Goal: Task Accomplishment & Management: Manage account settings

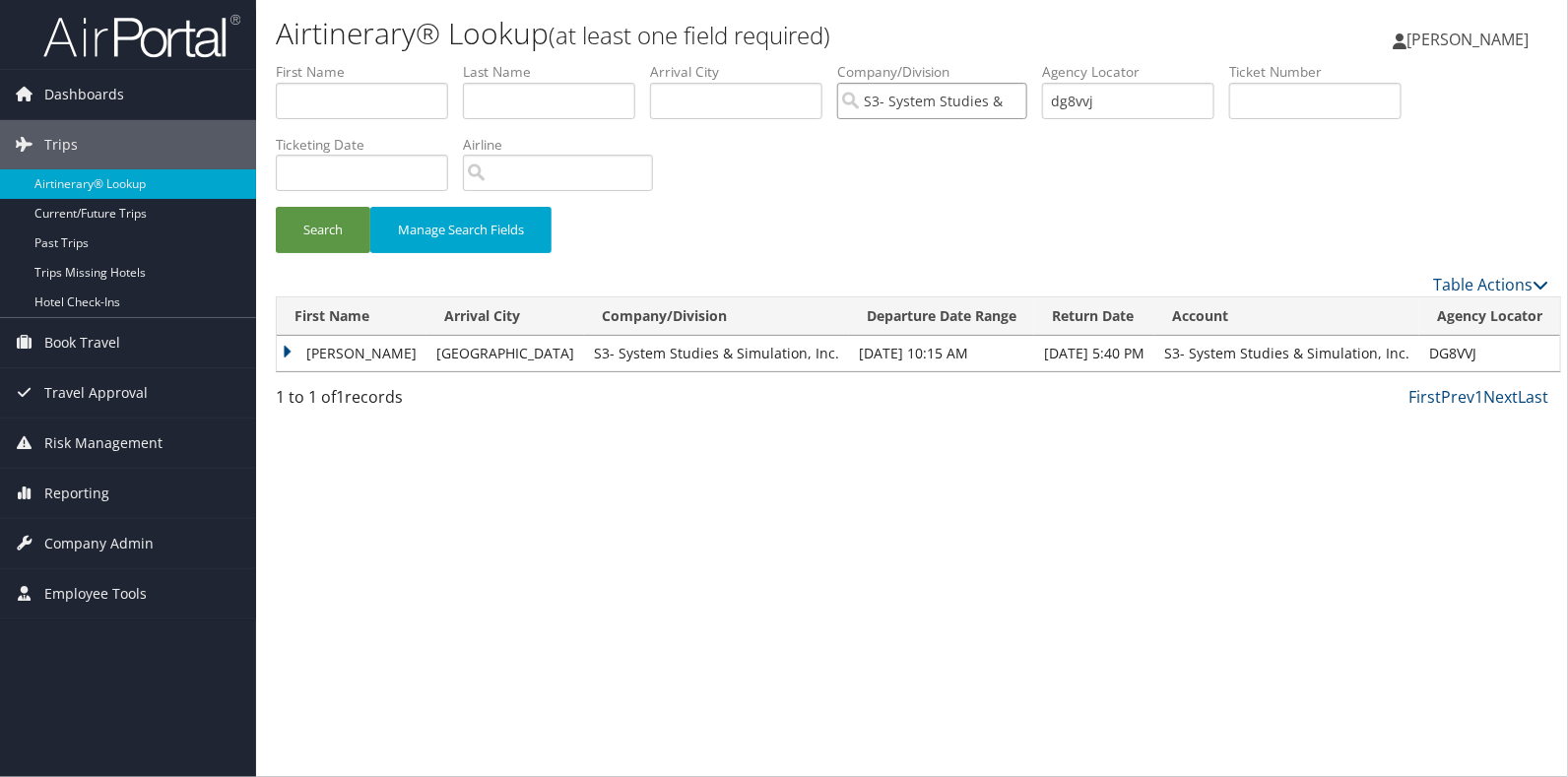
click at [923, 101] on input "S3- System Studies & Simulation, Inc." at bounding box center [932, 101] width 190 height 37
click at [53, 88] on span "Dashboards" at bounding box center [84, 95] width 80 height 49
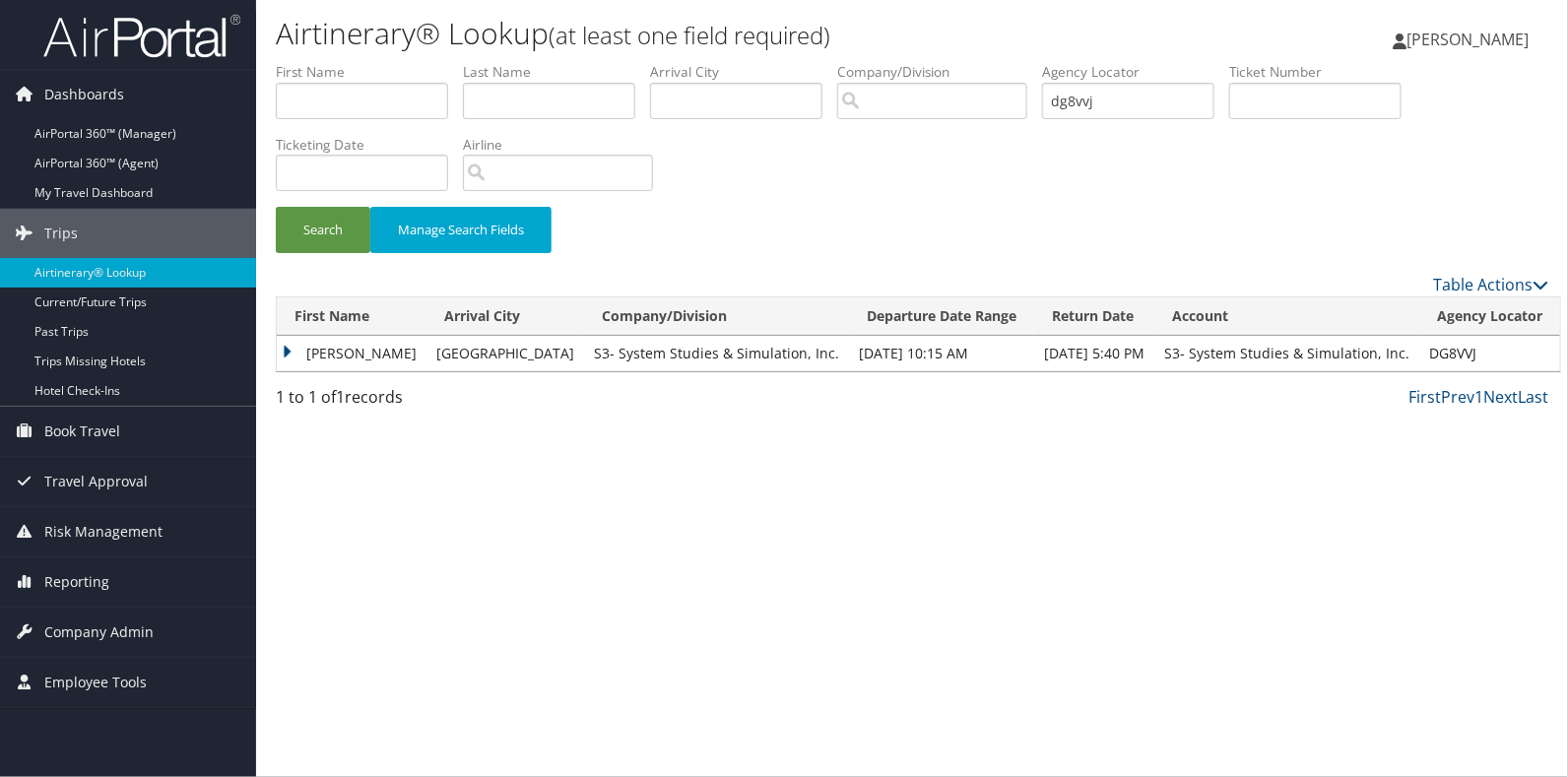
click at [664, 40] on small "(at least one field required)" at bounding box center [689, 35] width 282 height 33
click at [76, 632] on span "Company Admin" at bounding box center [99, 632] width 109 height 49
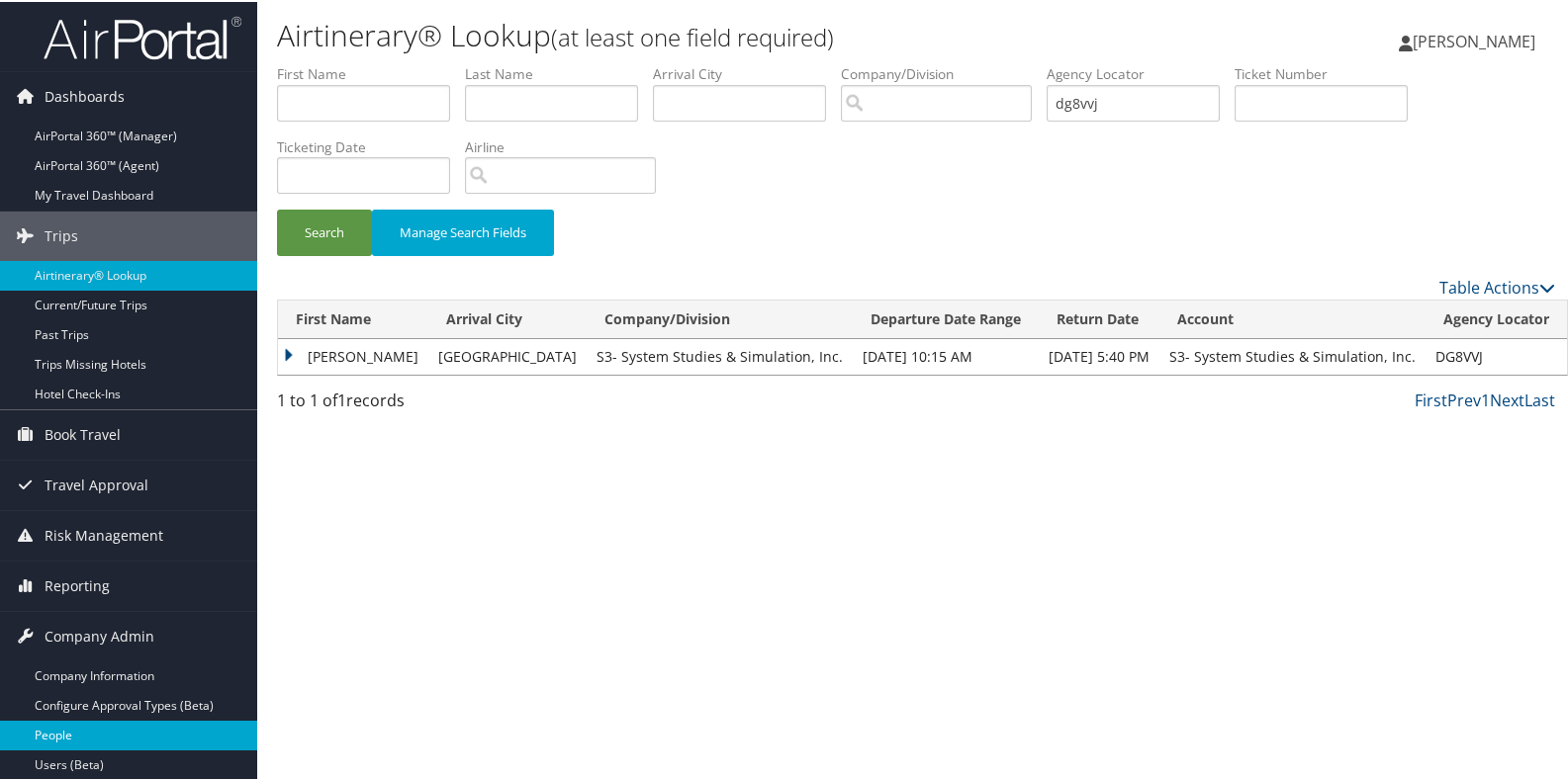
scroll to position [98, 0]
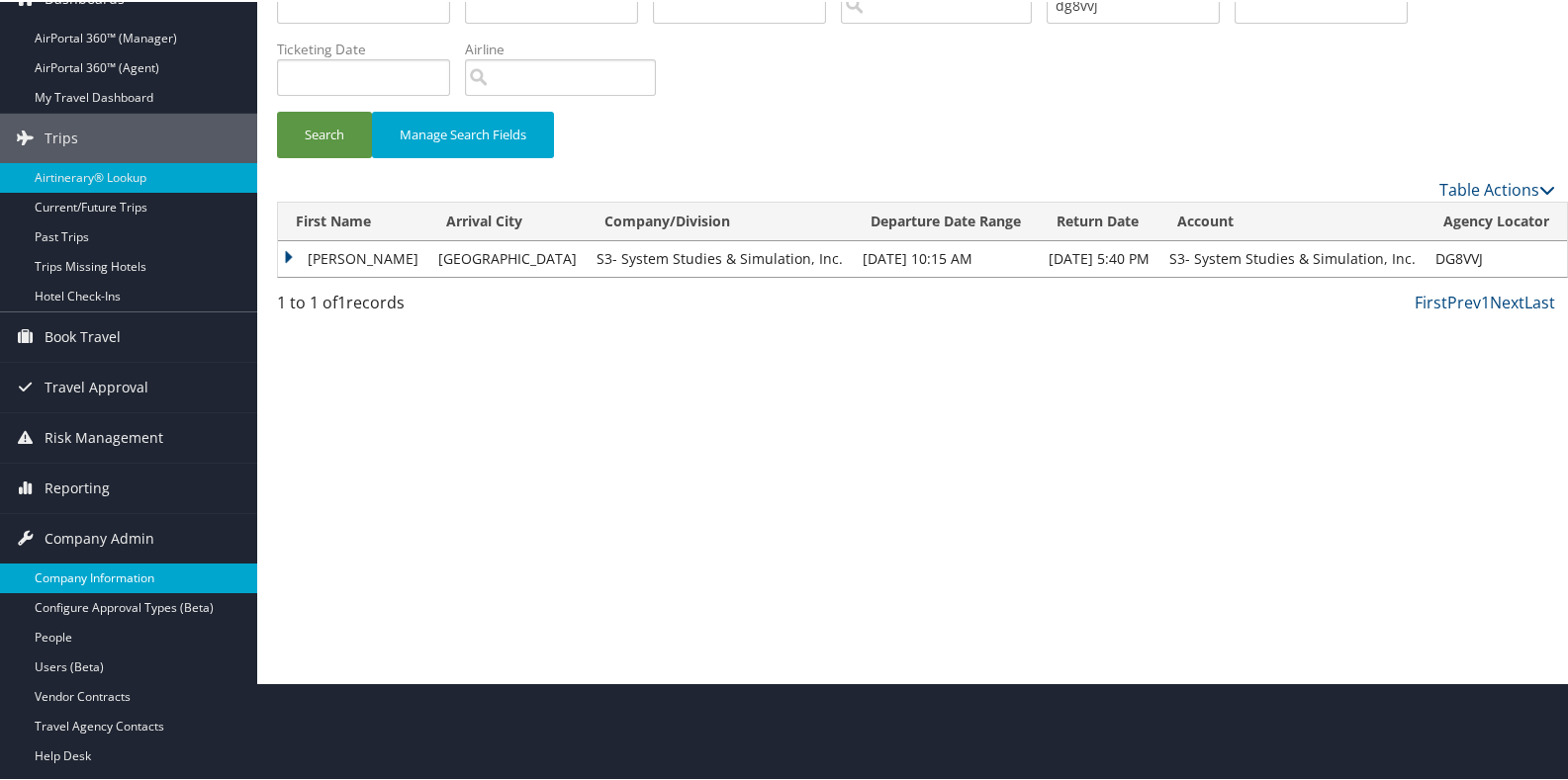
click at [66, 575] on link "Company Information" at bounding box center [128, 576] width 257 height 30
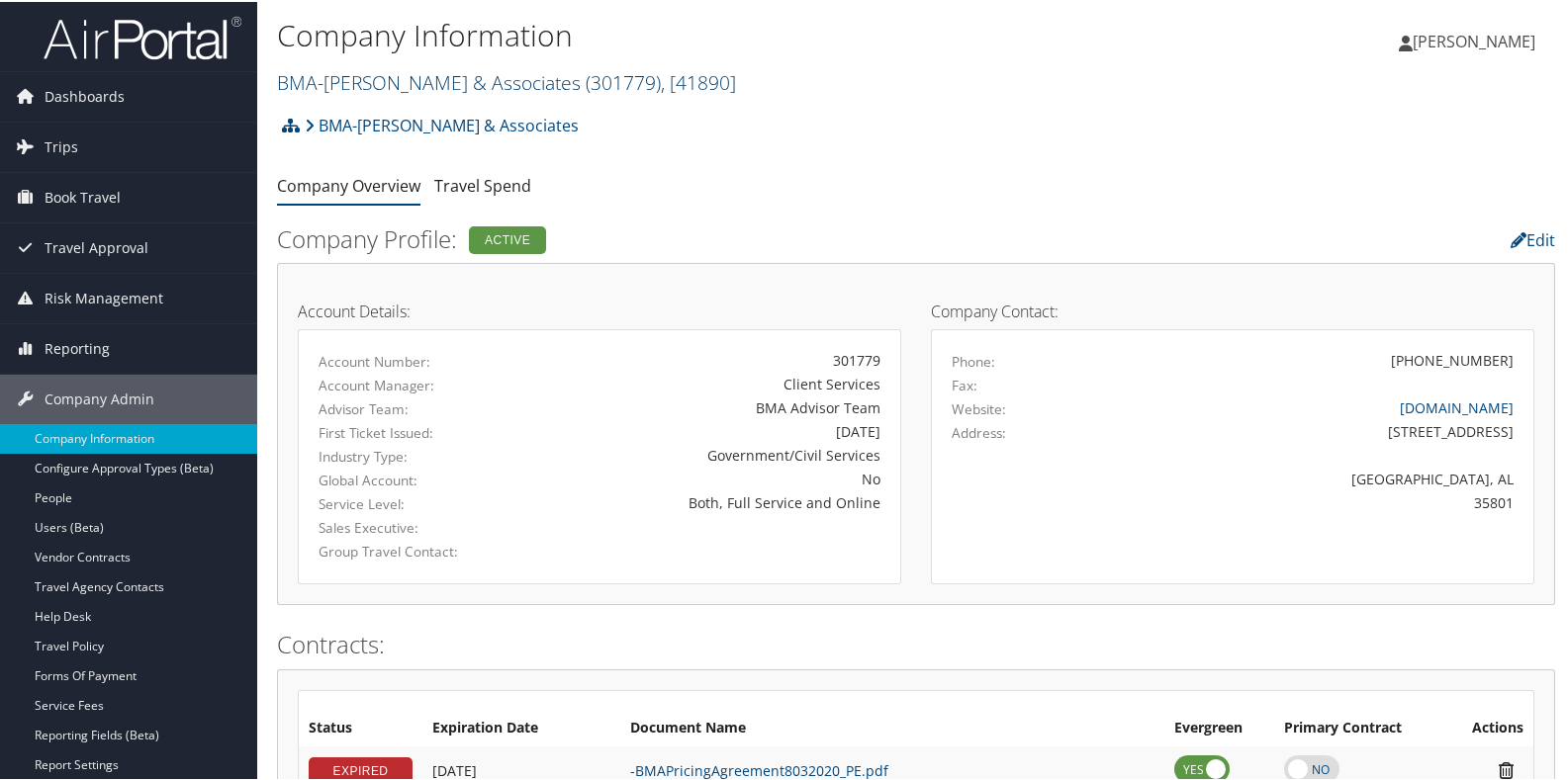
click at [713, 90] on span ", [ 41890 ]" at bounding box center [699, 80] width 76 height 27
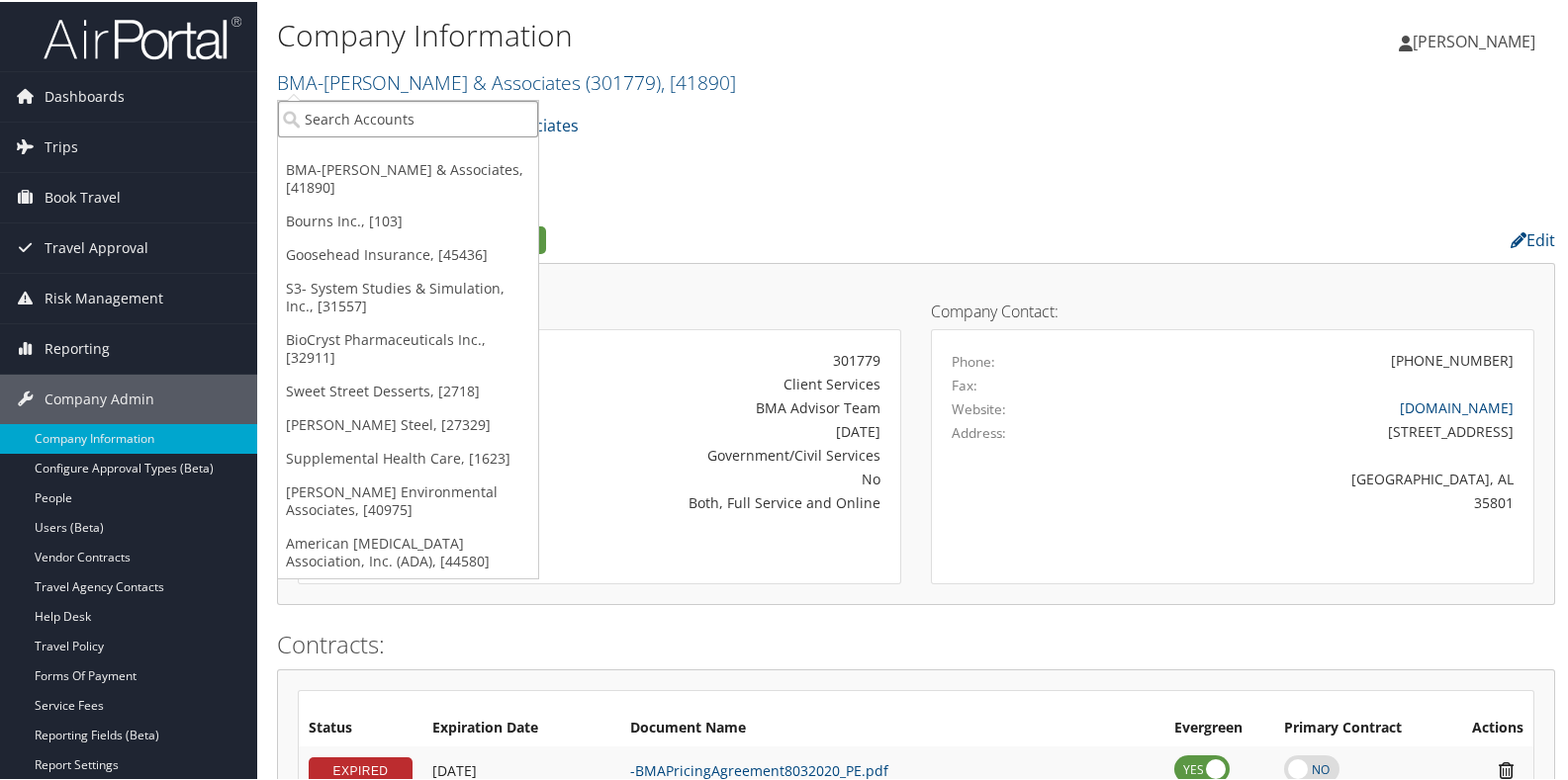
click at [303, 120] on input "search" at bounding box center [408, 117] width 260 height 37
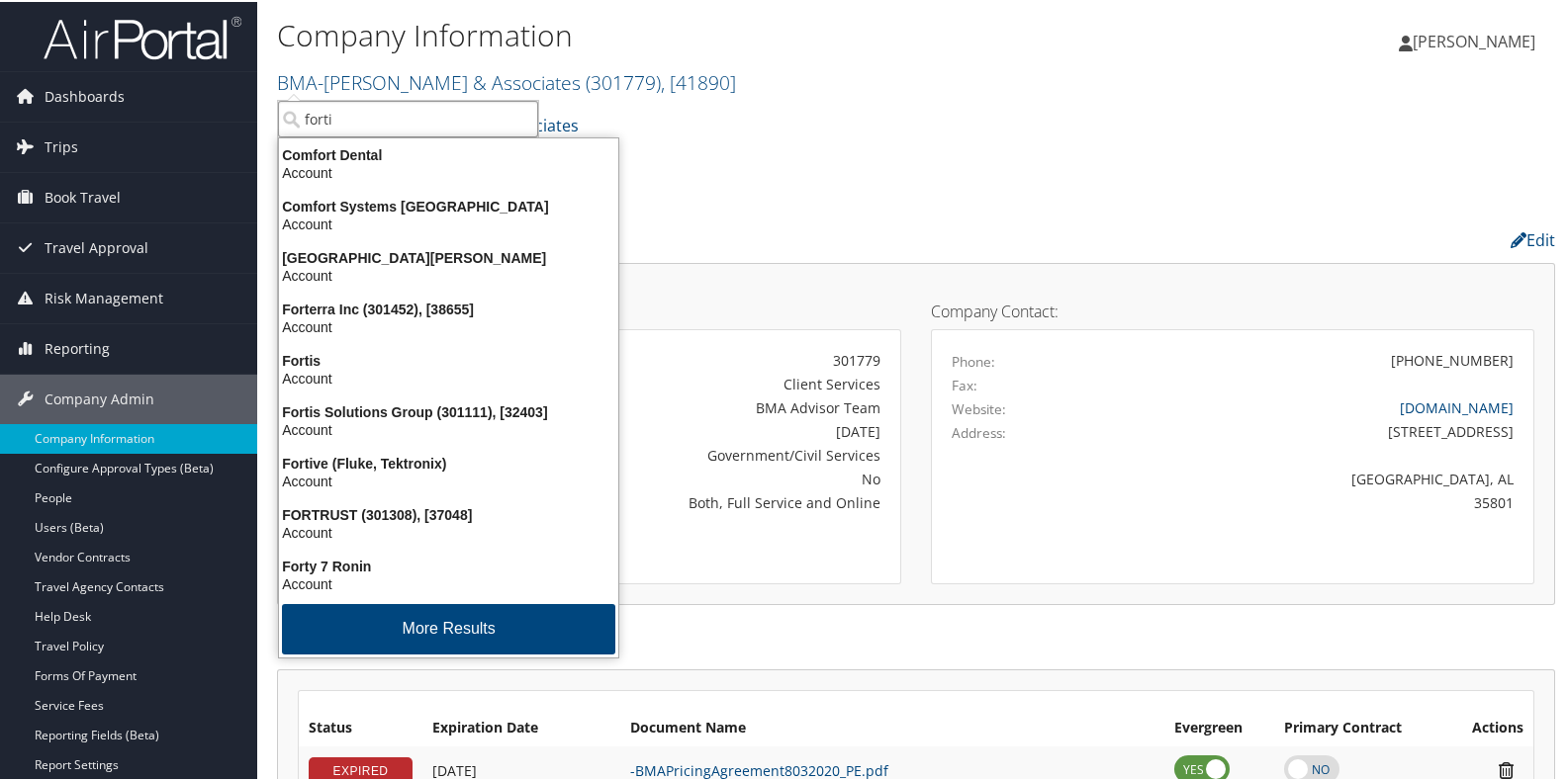
type input "fortis"
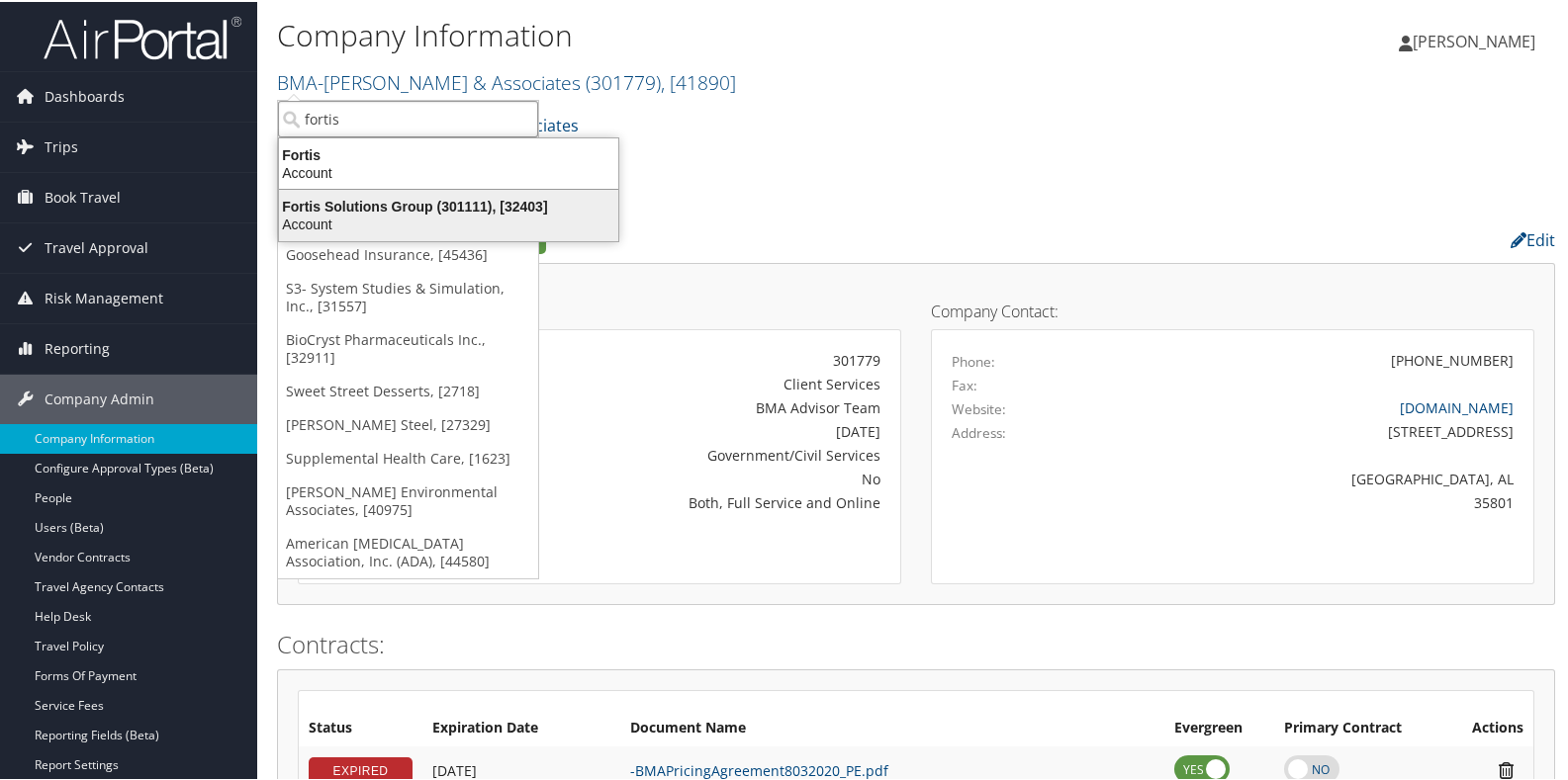
click at [287, 198] on div "Fortis Solutions Group (301111), [32403]" at bounding box center [448, 205] width 363 height 18
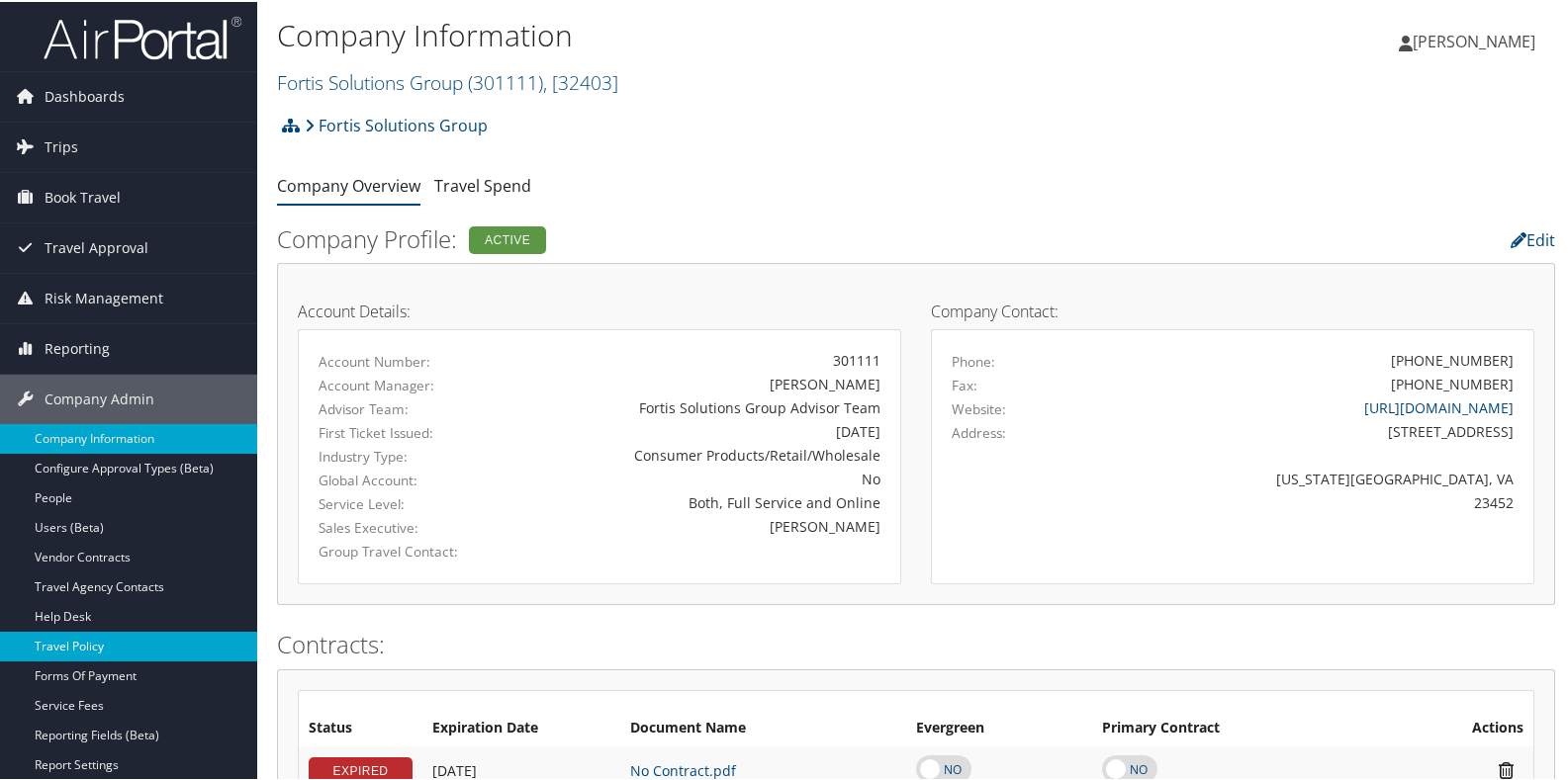
click at [84, 641] on link "Travel Policy" at bounding box center [128, 645] width 257 height 30
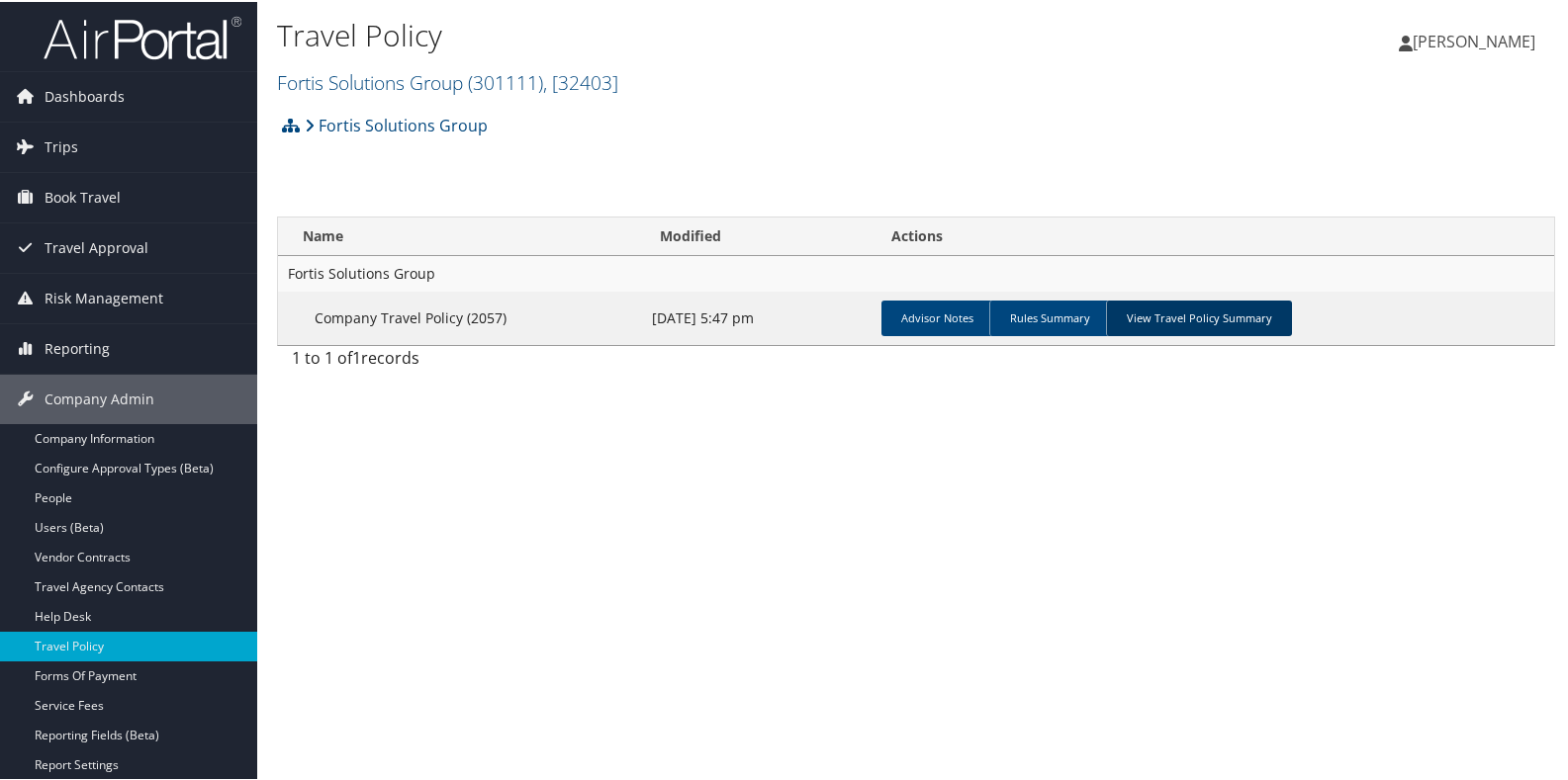
click at [1173, 318] on link "View Travel Policy Summary" at bounding box center [1198, 317] width 186 height 36
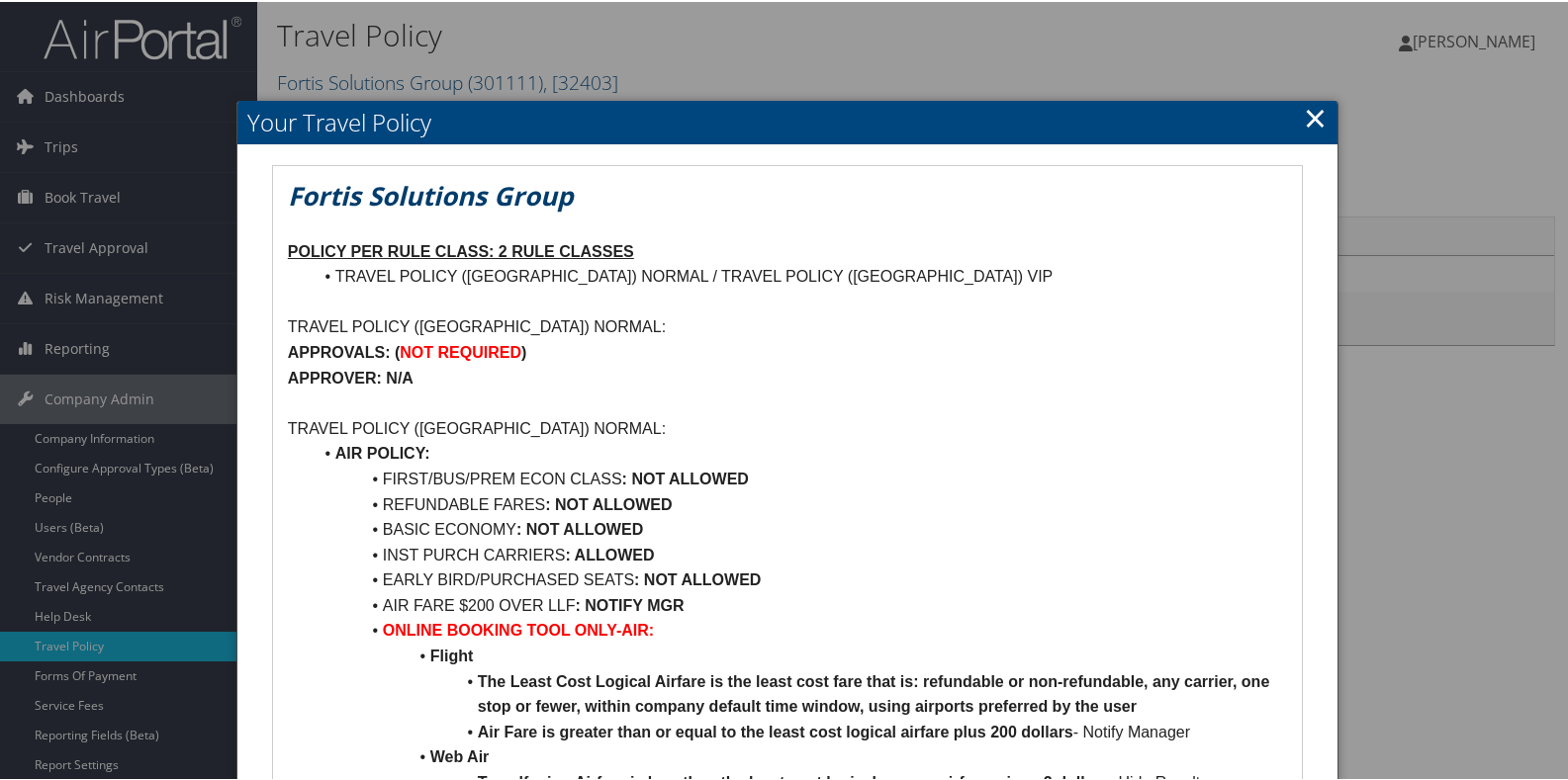
click at [1313, 113] on link "×" at bounding box center [1315, 116] width 23 height 40
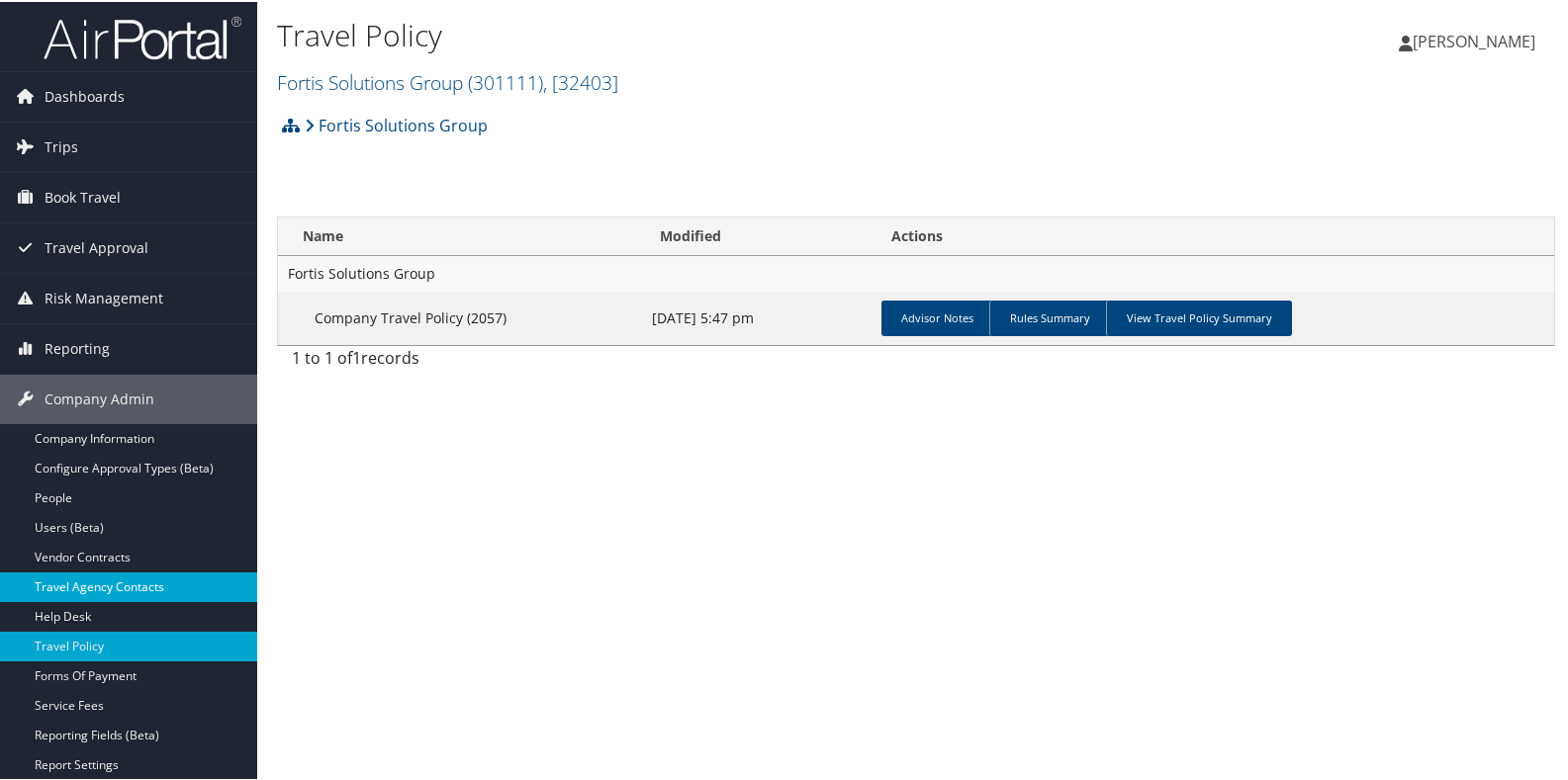
click at [94, 588] on link "Travel Agency Contacts" at bounding box center [128, 585] width 257 height 30
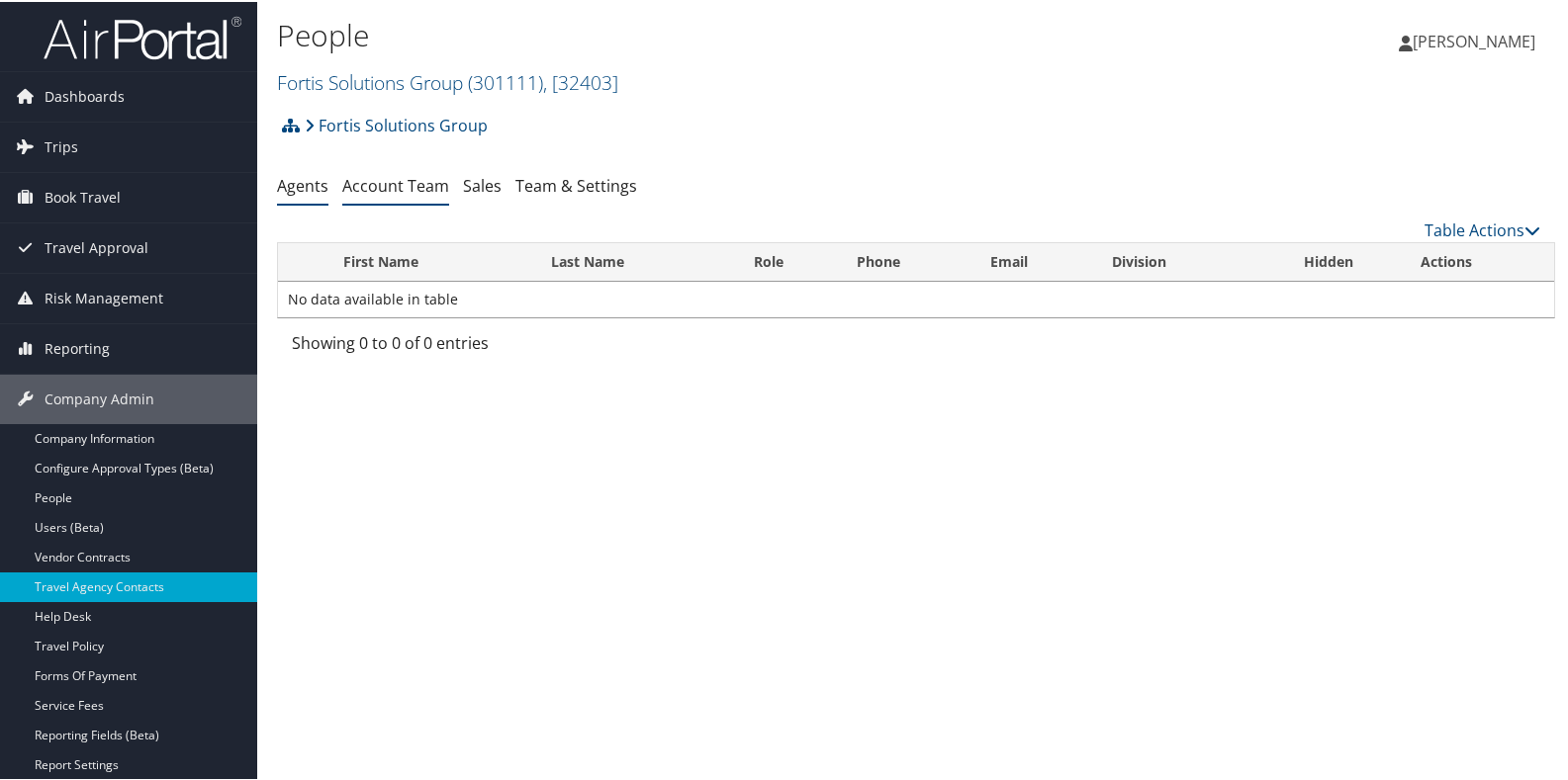
click at [425, 187] on link "Account Team" at bounding box center [394, 184] width 106 height 22
